Goal: Navigation & Orientation: Find specific page/section

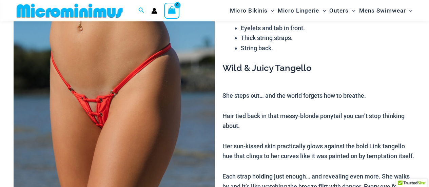
scroll to position [84, 0]
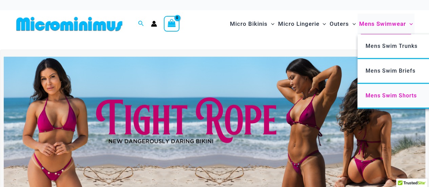
click at [381, 94] on span "Mens Swim Shorts" at bounding box center [390, 95] width 51 height 6
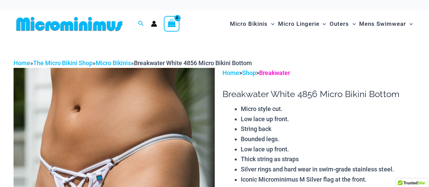
click at [287, 73] on link "Breakwater" at bounding box center [274, 72] width 31 height 7
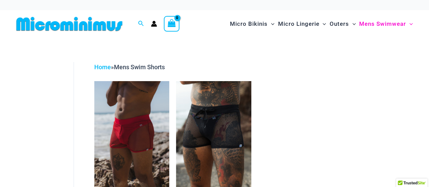
scroll to position [14, 0]
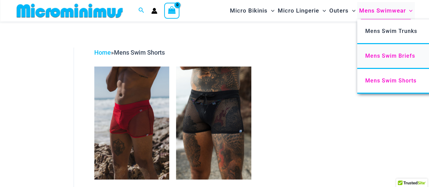
click at [389, 55] on span "Mens Swim Briefs" at bounding box center [390, 56] width 50 height 6
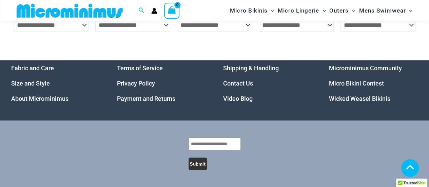
scroll to position [629, 0]
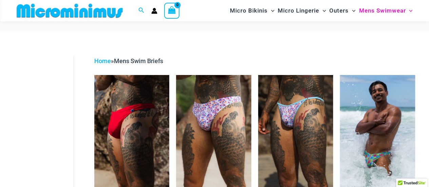
drag, startPoint x: 434, startPoint y: 95, endPoint x: 434, endPoint y: 26, distance: 68.5
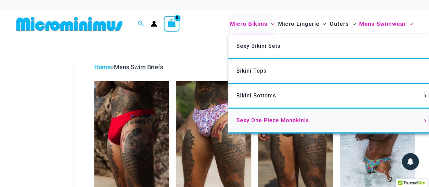
click at [268, 125] on link "Sexy One Piece Monokinis" at bounding box center [329, 120] width 202 height 25
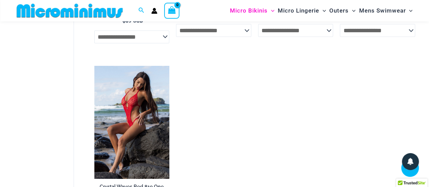
scroll to position [927, 0]
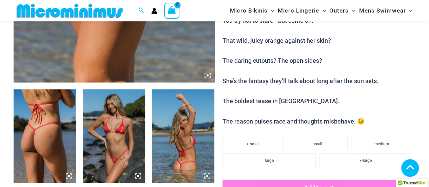
scroll to position [307, 0]
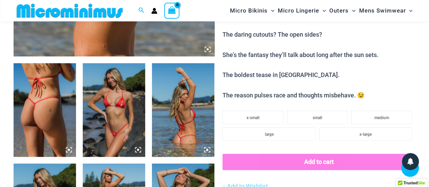
drag, startPoint x: 434, startPoint y: 10, endPoint x: 434, endPoint y: 36, distance: 26.1
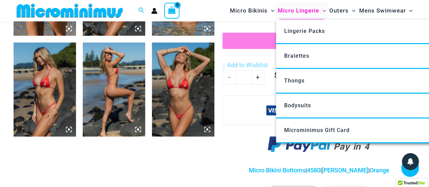
scroll to position [429, 0]
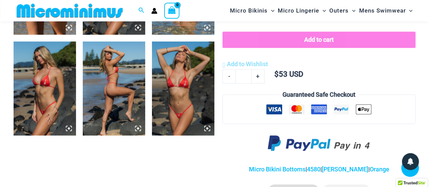
click at [188, 79] on img at bounding box center [183, 88] width 62 height 94
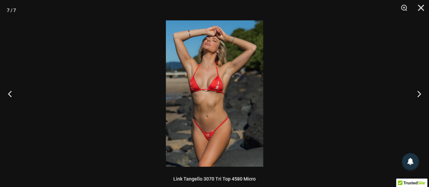
click at [188, 79] on img at bounding box center [214, 93] width 97 height 146
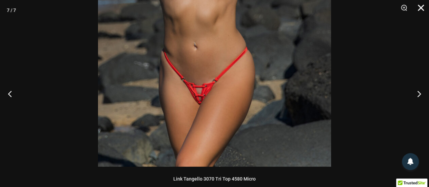
click at [421, 9] on button "Close" at bounding box center [418, 10] width 17 height 20
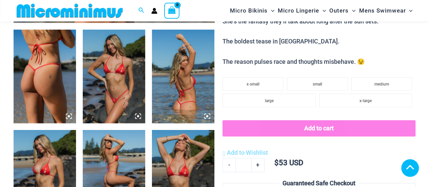
scroll to position [438, 0]
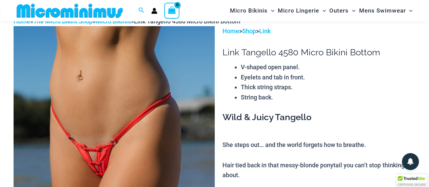
scroll to position [37, 0]
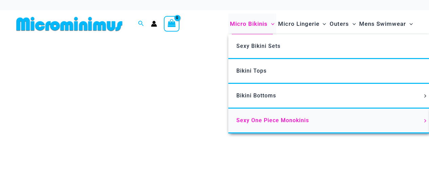
click at [271, 118] on span "Sexy One Piece Monokinis" at bounding box center [272, 120] width 73 height 6
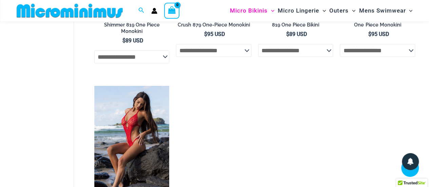
scroll to position [909, 0]
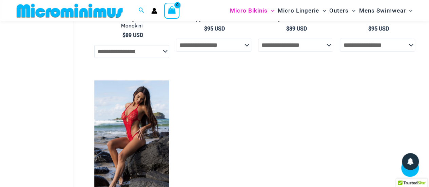
click at [80, 12] on img at bounding box center [70, 10] width 112 height 15
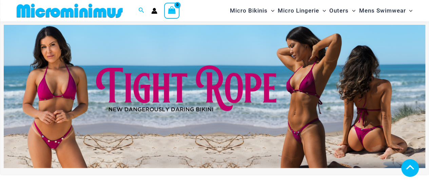
scroll to position [233, 0]
